Goal: Information Seeking & Learning: Get advice/opinions

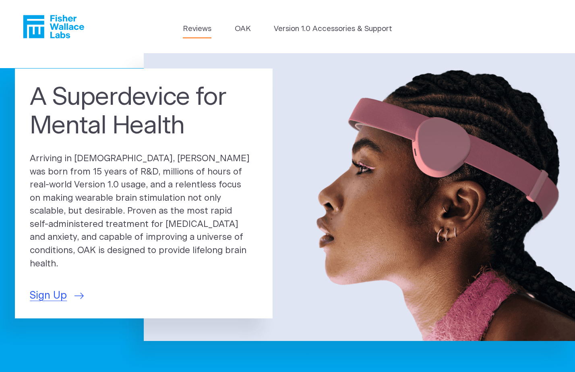
click at [210, 33] on link "Reviews" at bounding box center [197, 28] width 29 height 11
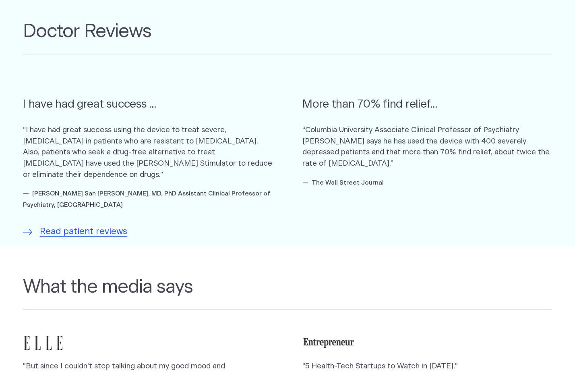
scroll to position [477, 0]
